Goal: Information Seeking & Learning: Learn about a topic

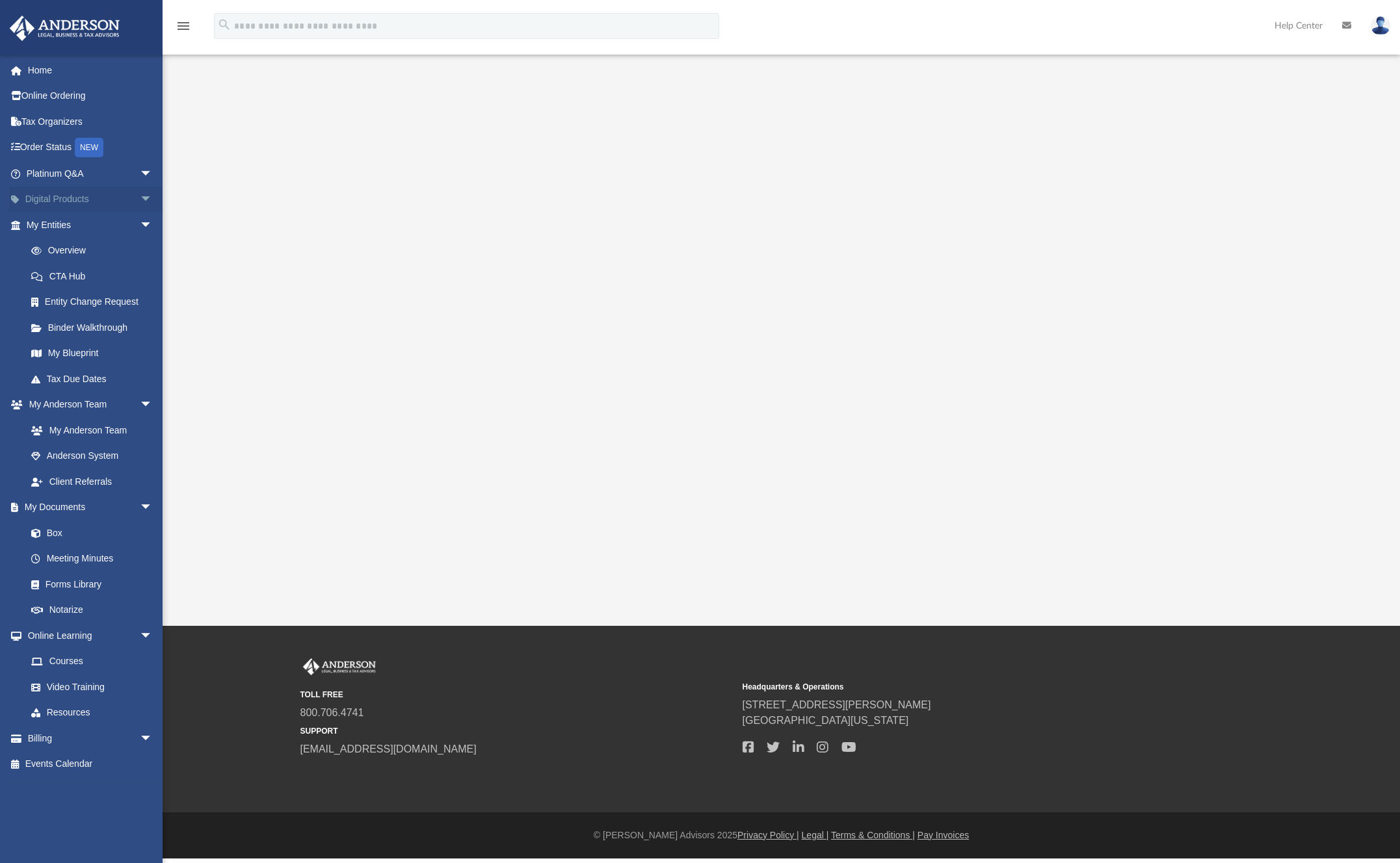
click at [140, 200] on span "arrow_drop_down" at bounding box center [153, 200] width 26 height 27
click at [106, 223] on div "Tax Toolbox" at bounding box center [101, 225] width 110 height 16
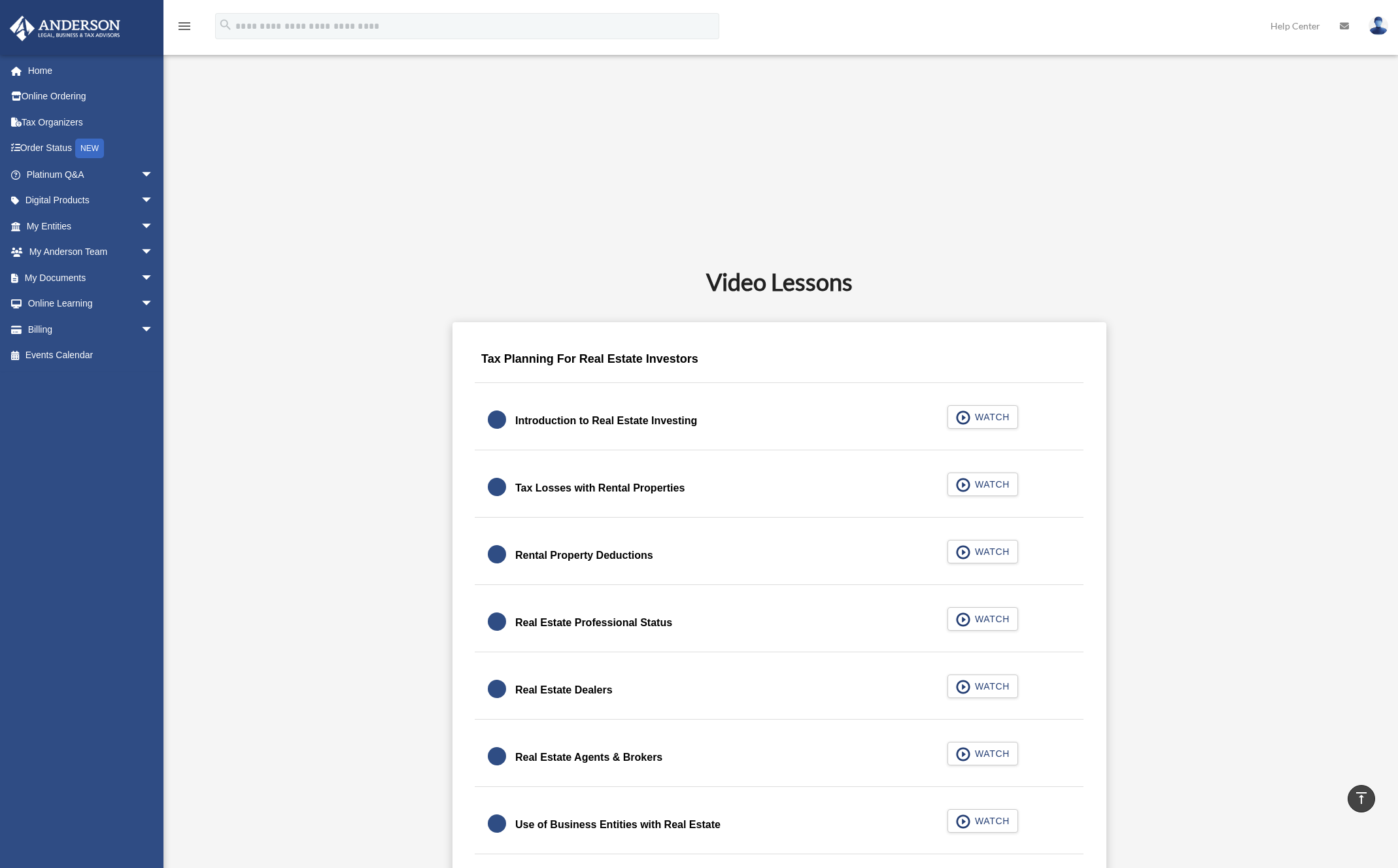
scroll to position [565, 0]
click at [978, 415] on span "WATCH" at bounding box center [990, 415] width 39 height 13
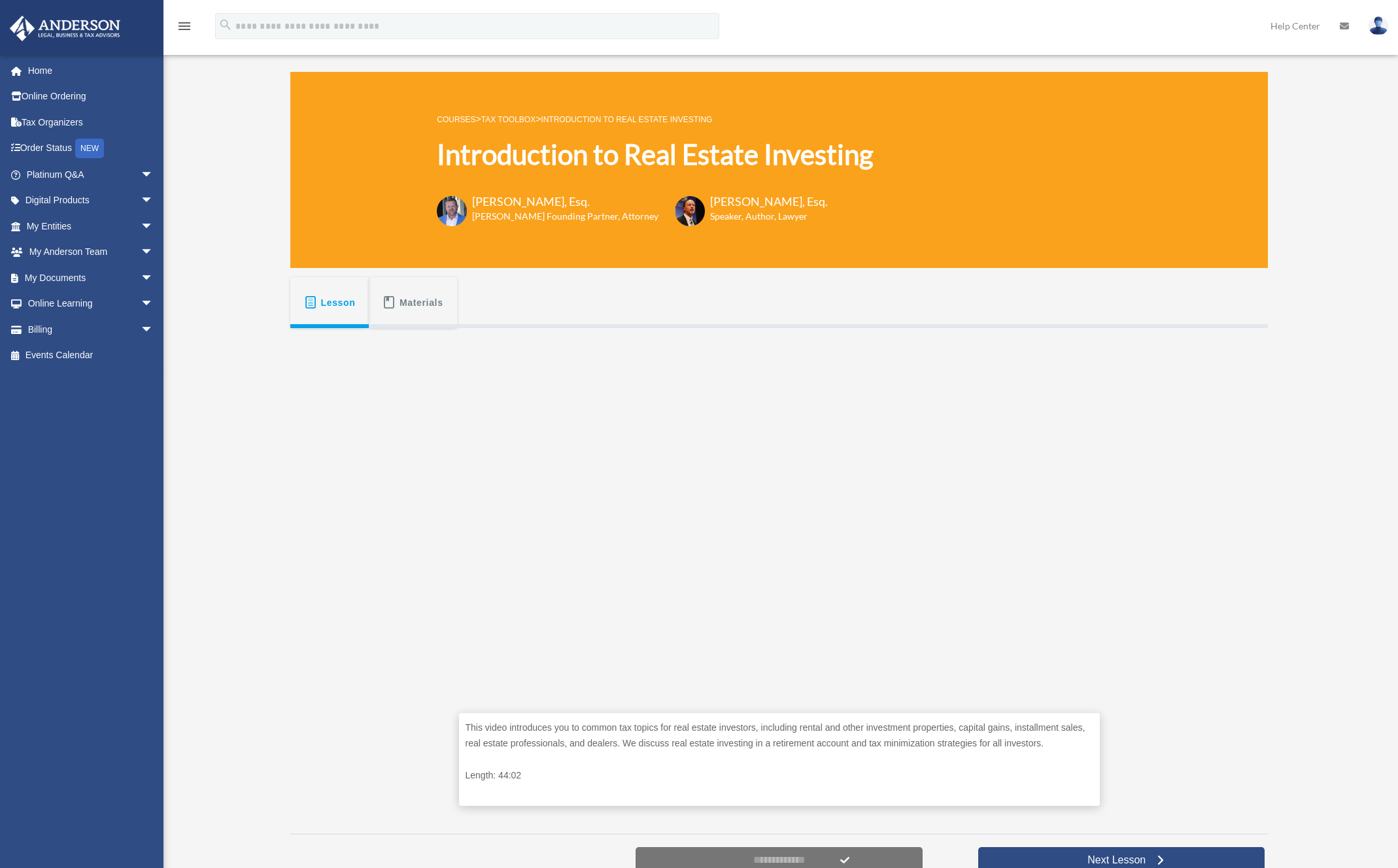
scroll to position [8, 0]
